Goal: Check status

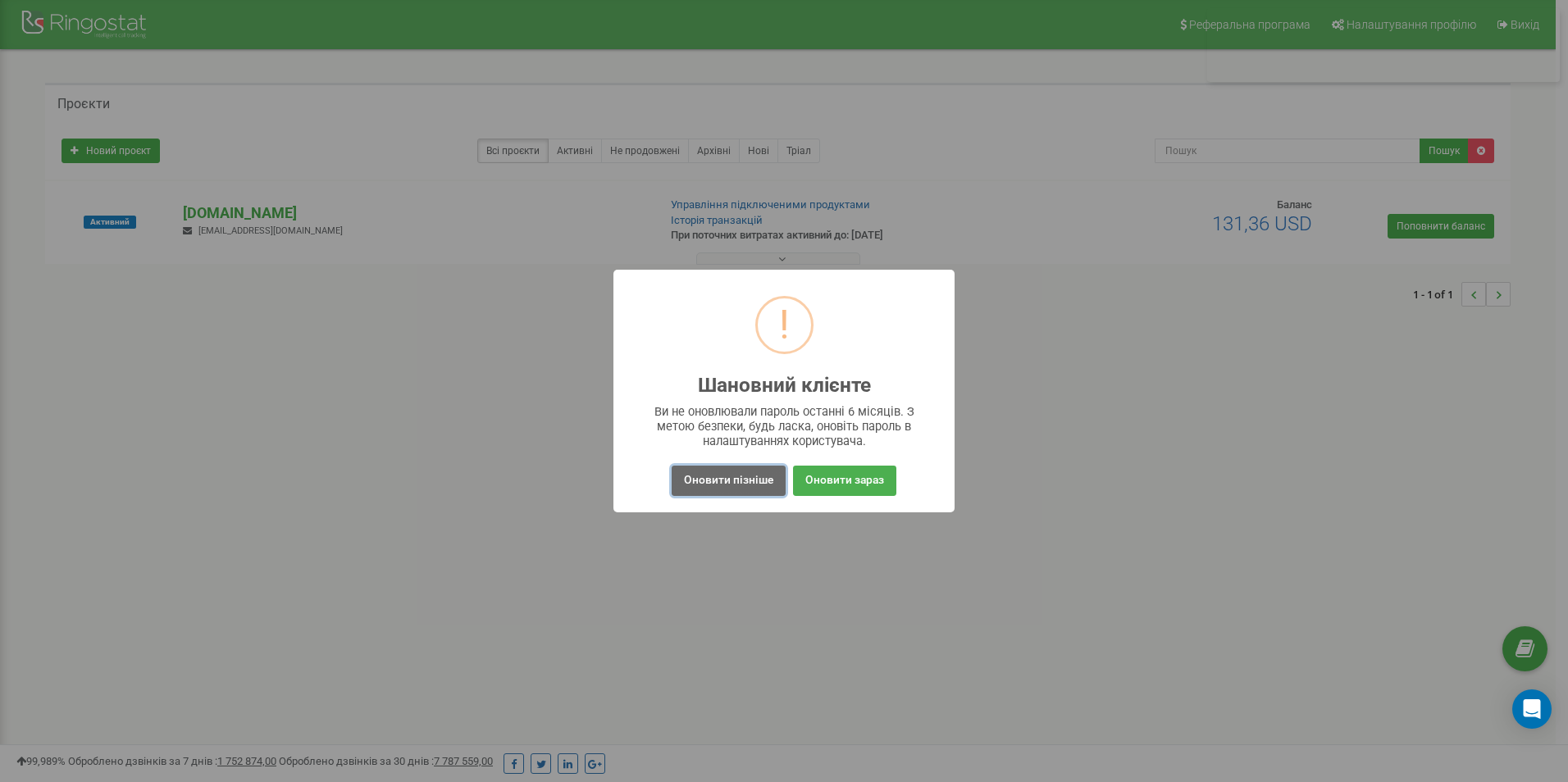
click at [735, 481] on button "Оновити пізніше" at bounding box center [728, 481] width 114 height 30
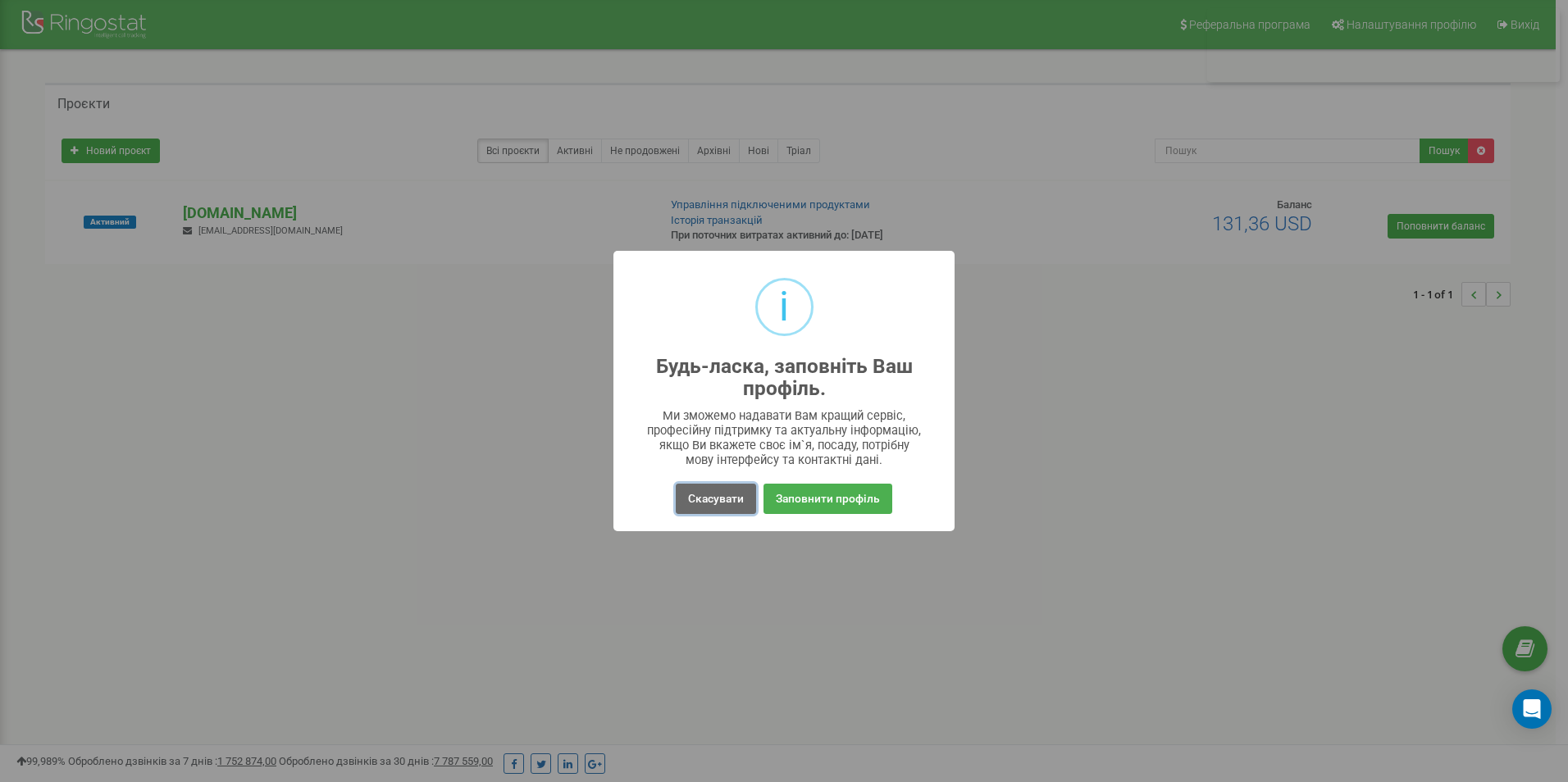
click at [712, 498] on button "Скасувати" at bounding box center [716, 499] width 80 height 30
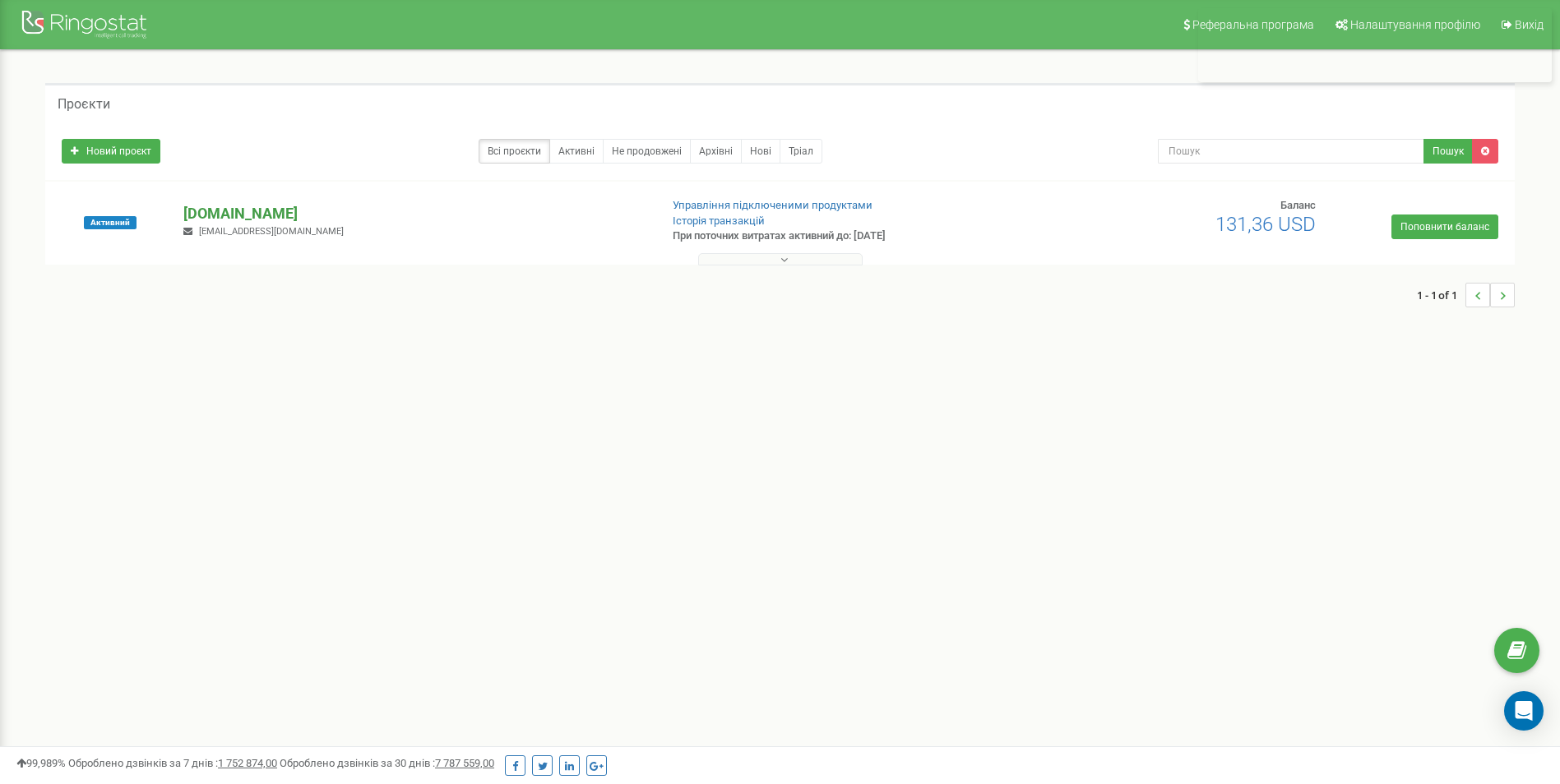
click at [248, 218] on p "[DOMAIN_NAME]" at bounding box center [414, 214] width 462 height 21
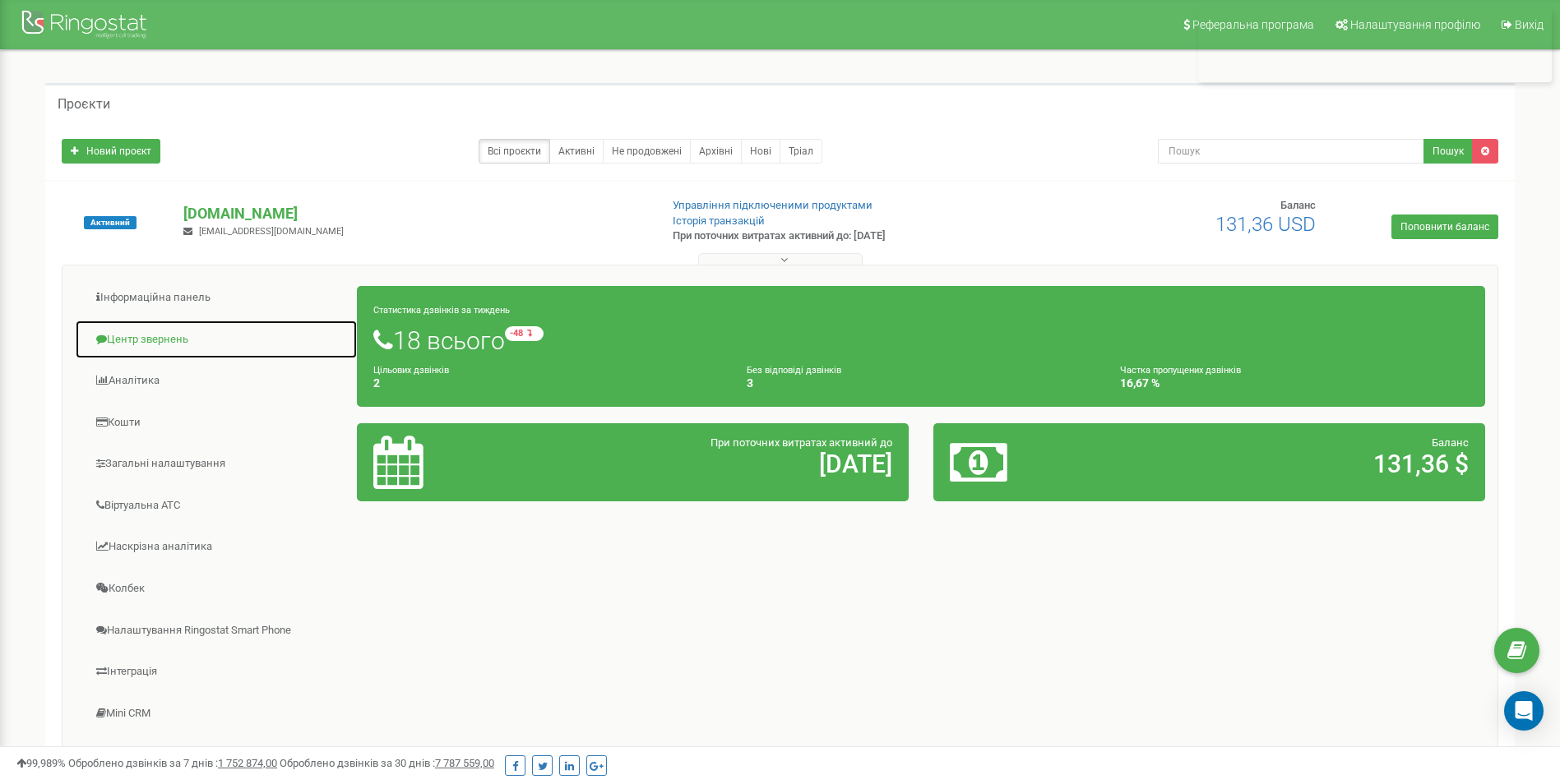
click at [135, 343] on link "Центр звернень" at bounding box center [216, 340] width 282 height 40
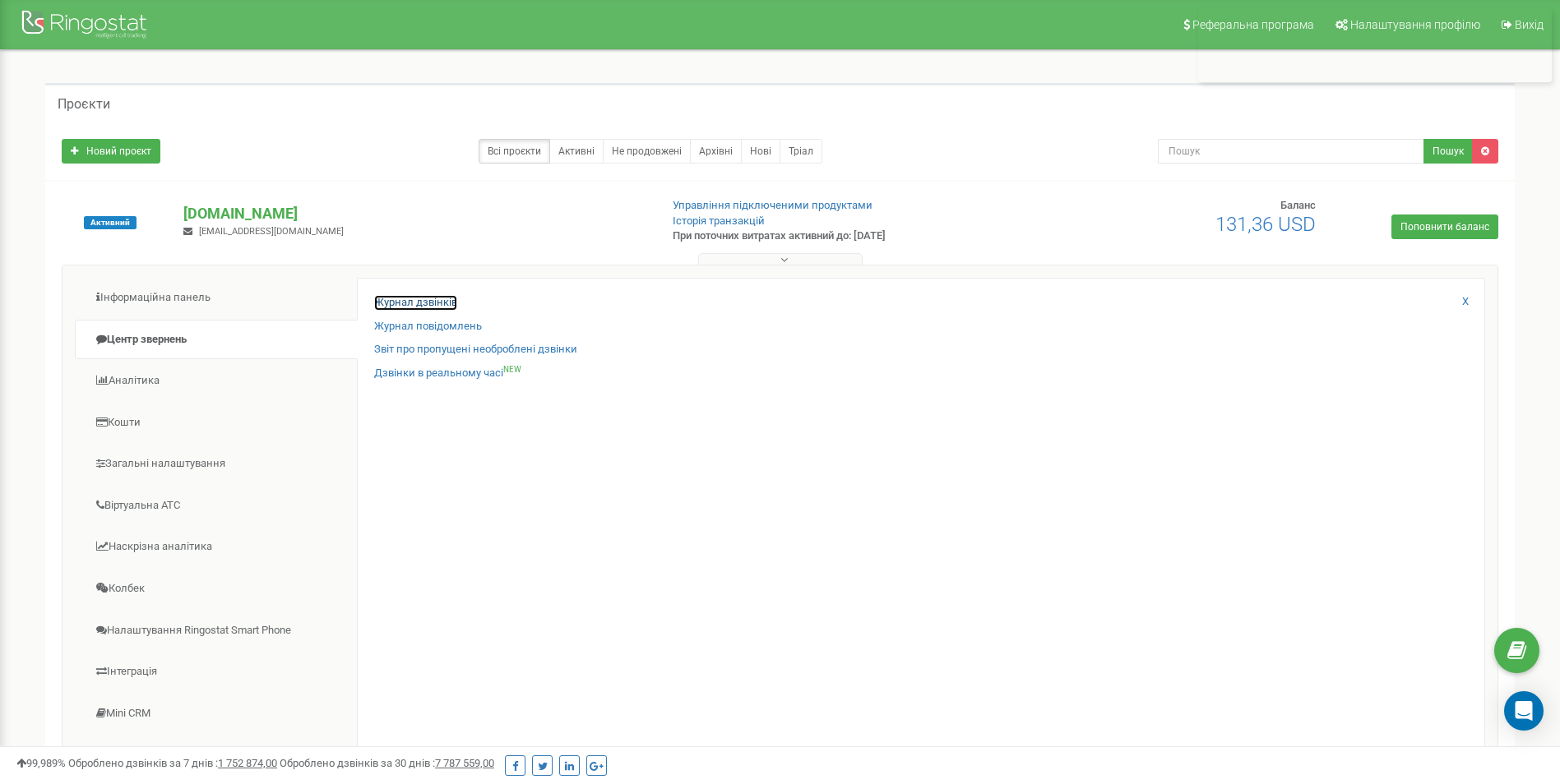
click at [435, 308] on link "Журнал дзвінків" at bounding box center [415, 302] width 83 height 15
